Goal: Task Accomplishment & Management: Manage account settings

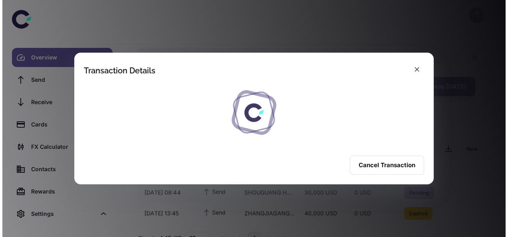
scroll to position [23, 0]
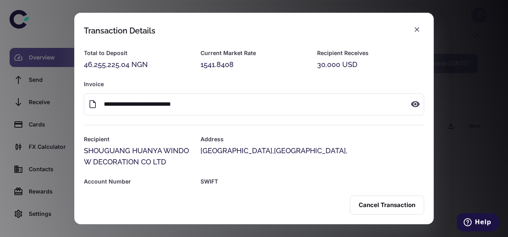
click at [417, 71] on div "**********" at bounding box center [249, 92] width 350 height 45
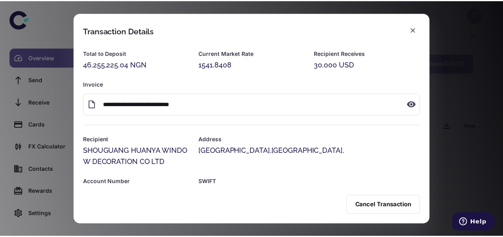
scroll to position [0, 0]
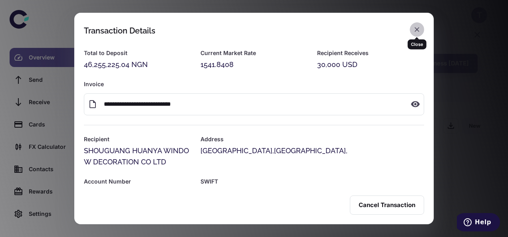
click at [415, 26] on icon "button" at bounding box center [417, 30] width 8 height 8
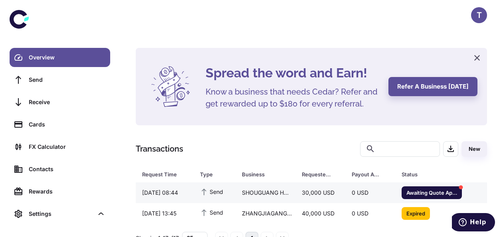
click at [246, 185] on div "SHOUGUANG HUANYA WINDOW DECORATION CO LTD" at bounding box center [265, 192] width 60 height 15
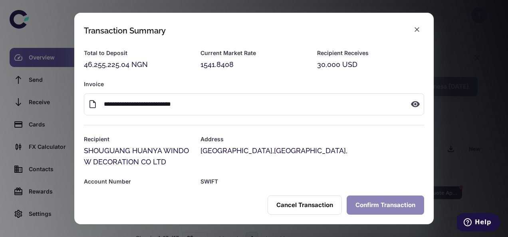
click at [376, 205] on button "Confirm Transaction" at bounding box center [384, 205] width 77 height 19
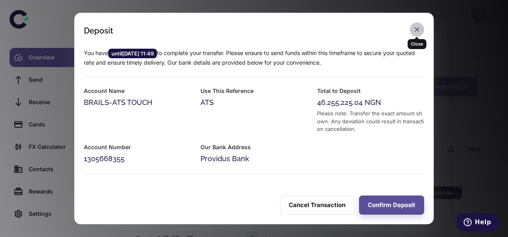
click at [417, 30] on icon "button" at bounding box center [417, 30] width 8 height 8
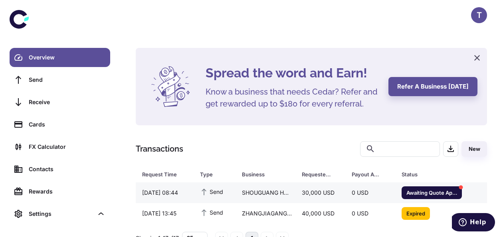
click at [275, 194] on div "SHOUGUANG HUANYA WINDOW DECORATION CO LTD" at bounding box center [265, 192] width 60 height 15
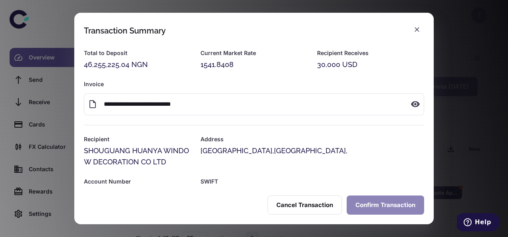
click at [378, 208] on button "Confirm Transaction" at bounding box center [384, 205] width 77 height 19
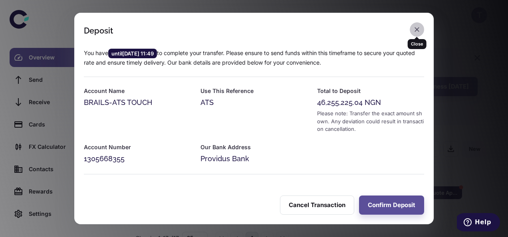
click at [421, 32] on button "button" at bounding box center [416, 29] width 14 height 14
